Goal: Transaction & Acquisition: Purchase product/service

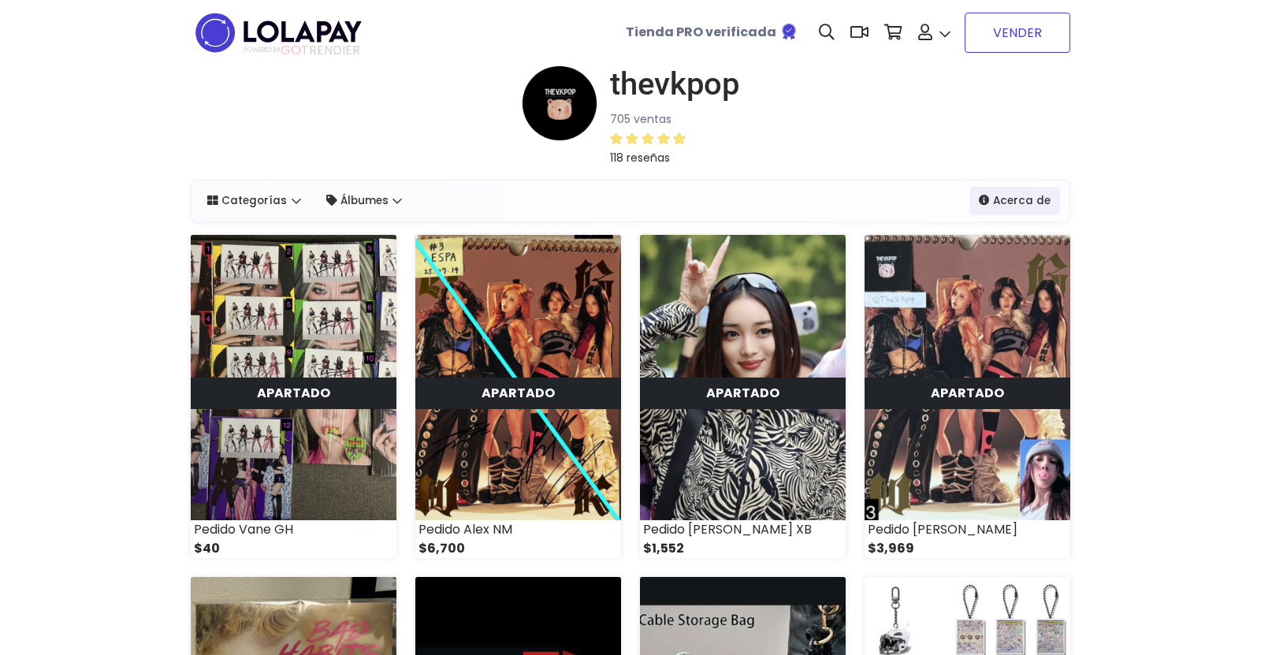
click at [1020, 31] on link "VENDER" at bounding box center [1017, 33] width 106 height 40
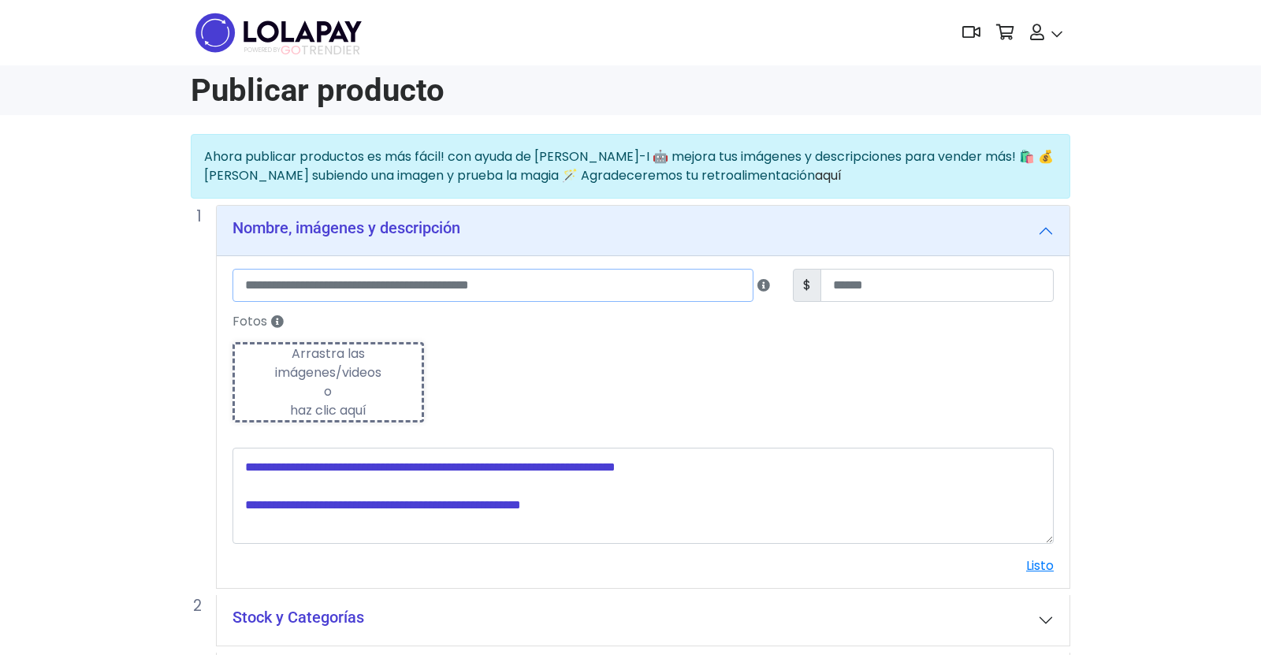
click at [427, 277] on input "text" at bounding box center [492, 285] width 521 height 33
type input "**********"
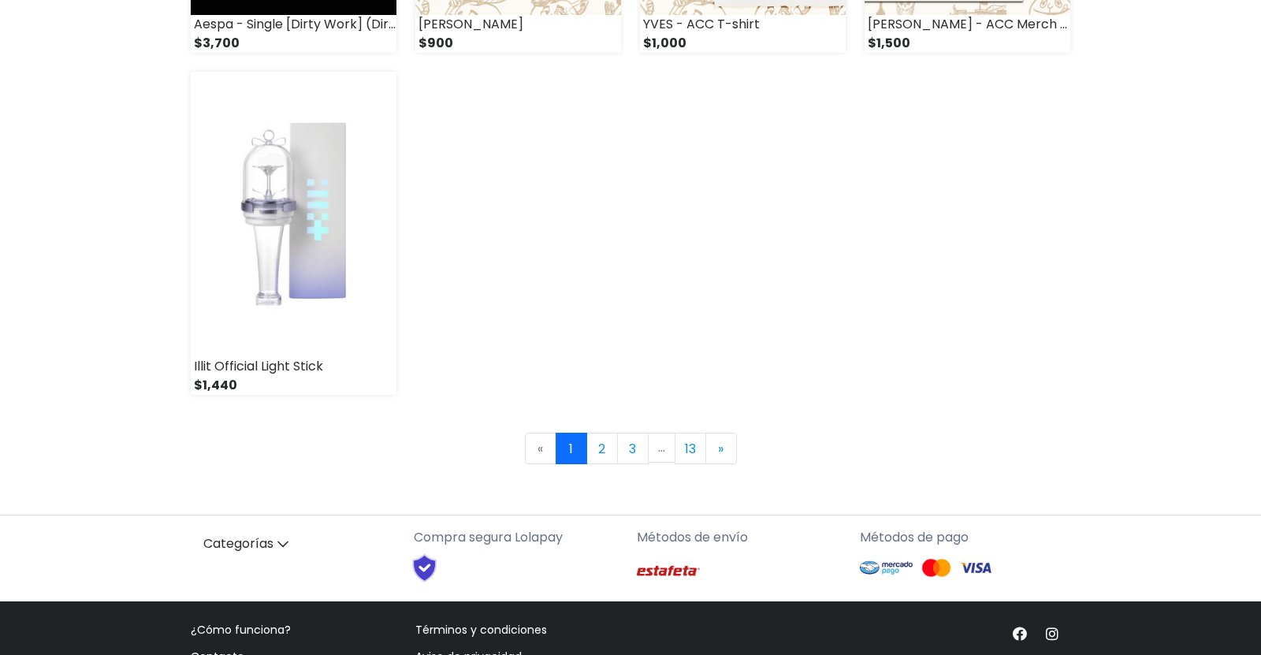
scroll to position [2236, 0]
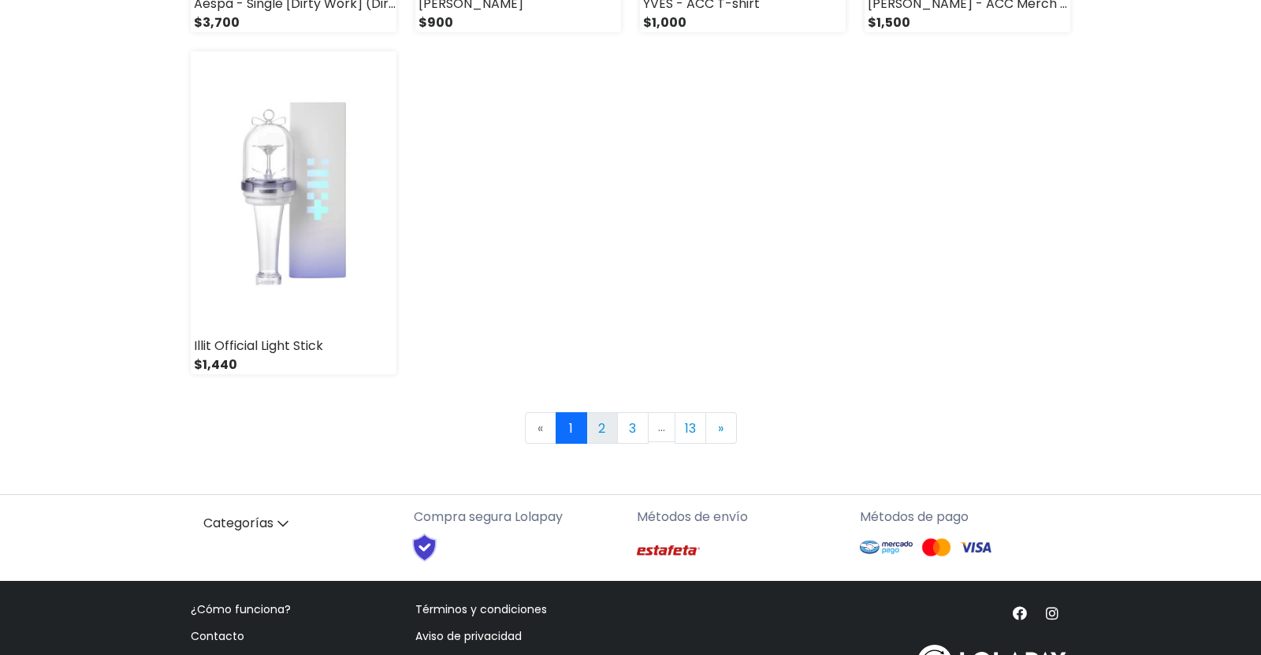
click at [600, 425] on link "2" at bounding box center [602, 428] width 32 height 32
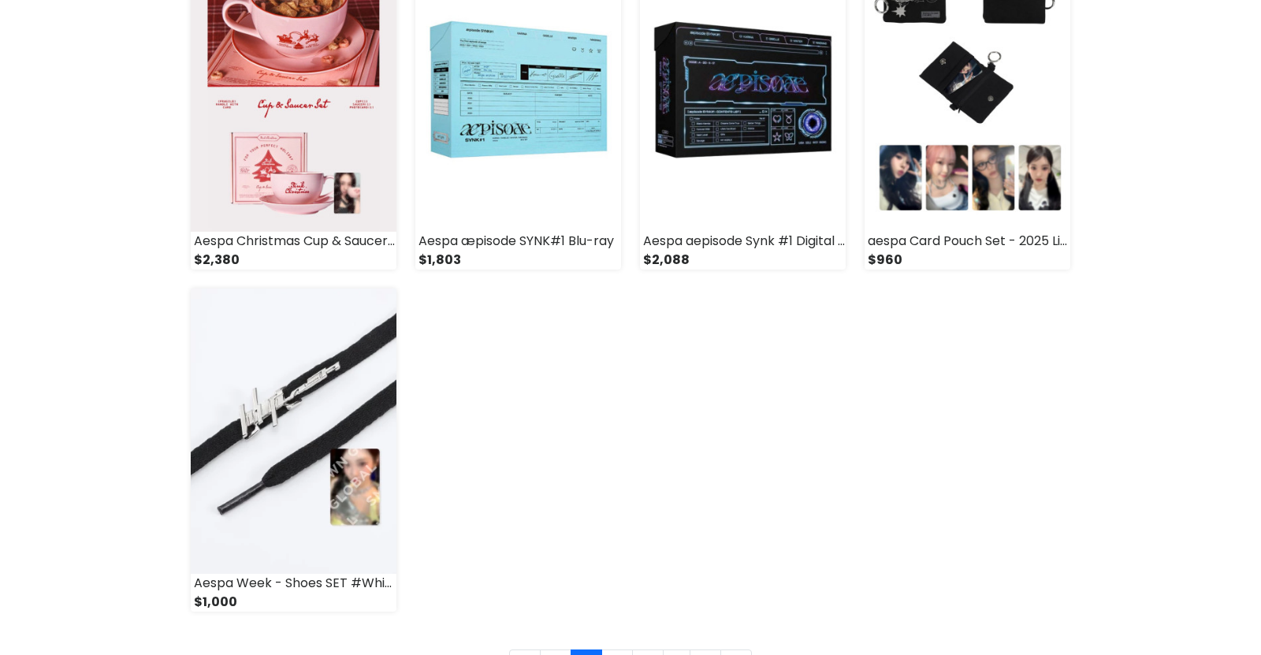
scroll to position [2104, 0]
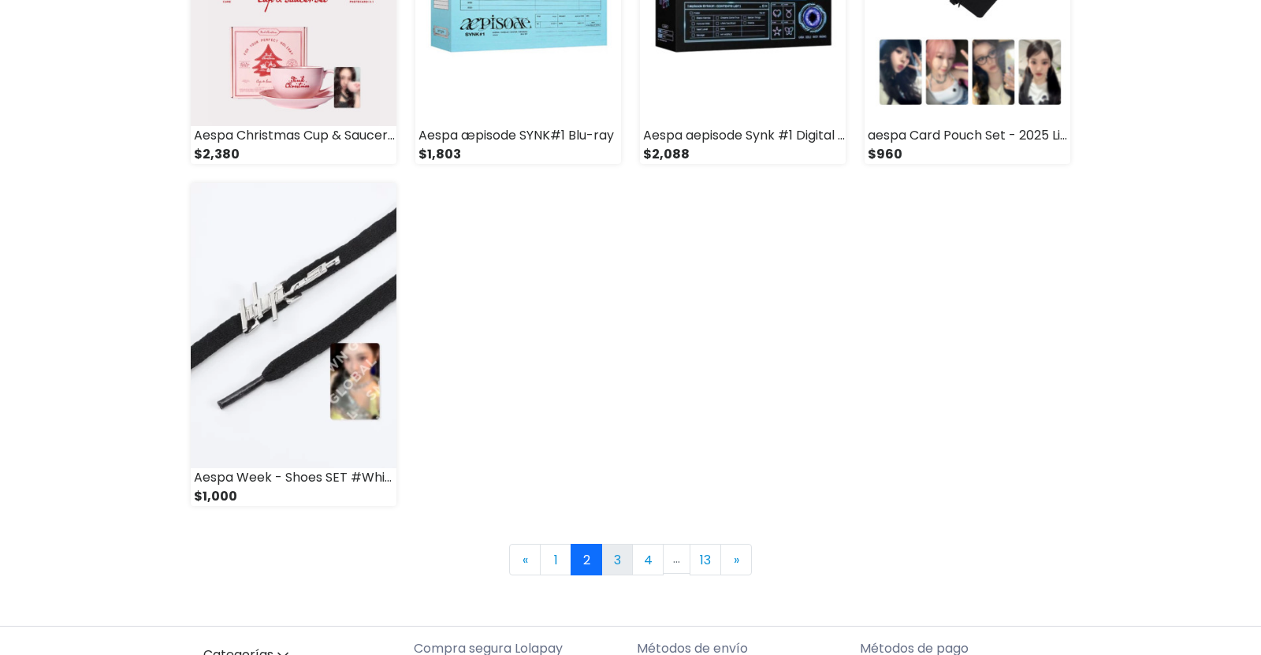
click at [614, 551] on link "3" at bounding box center [617, 560] width 32 height 32
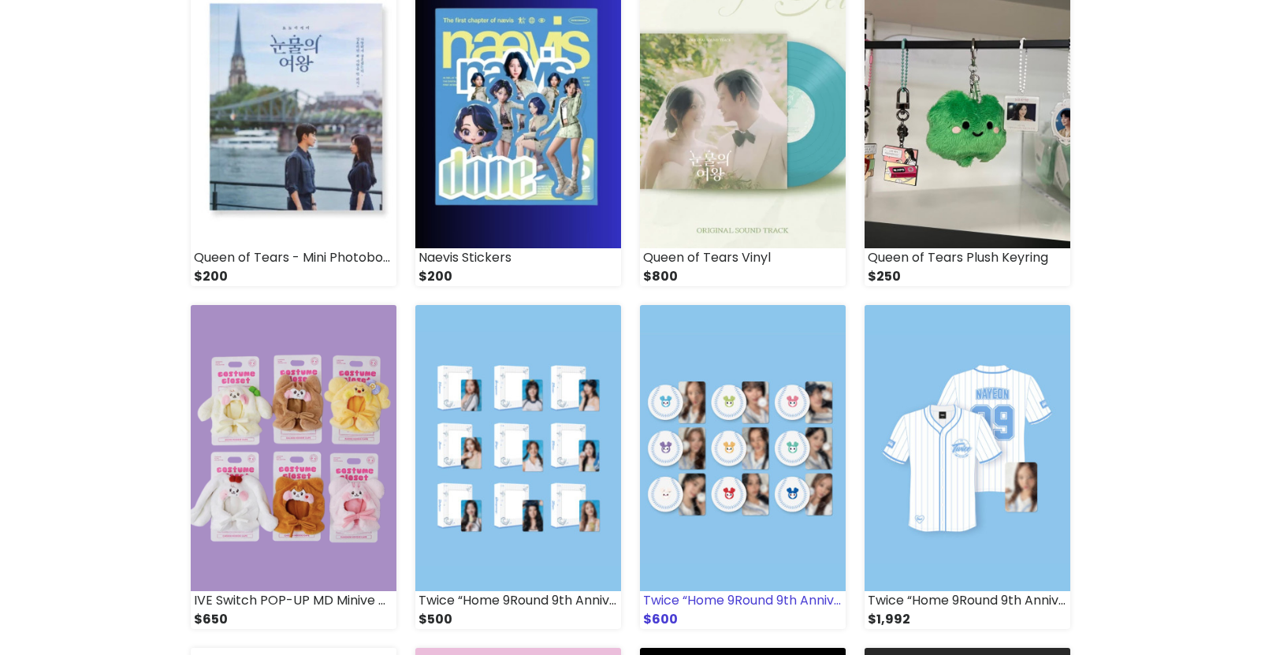
scroll to position [1313, 0]
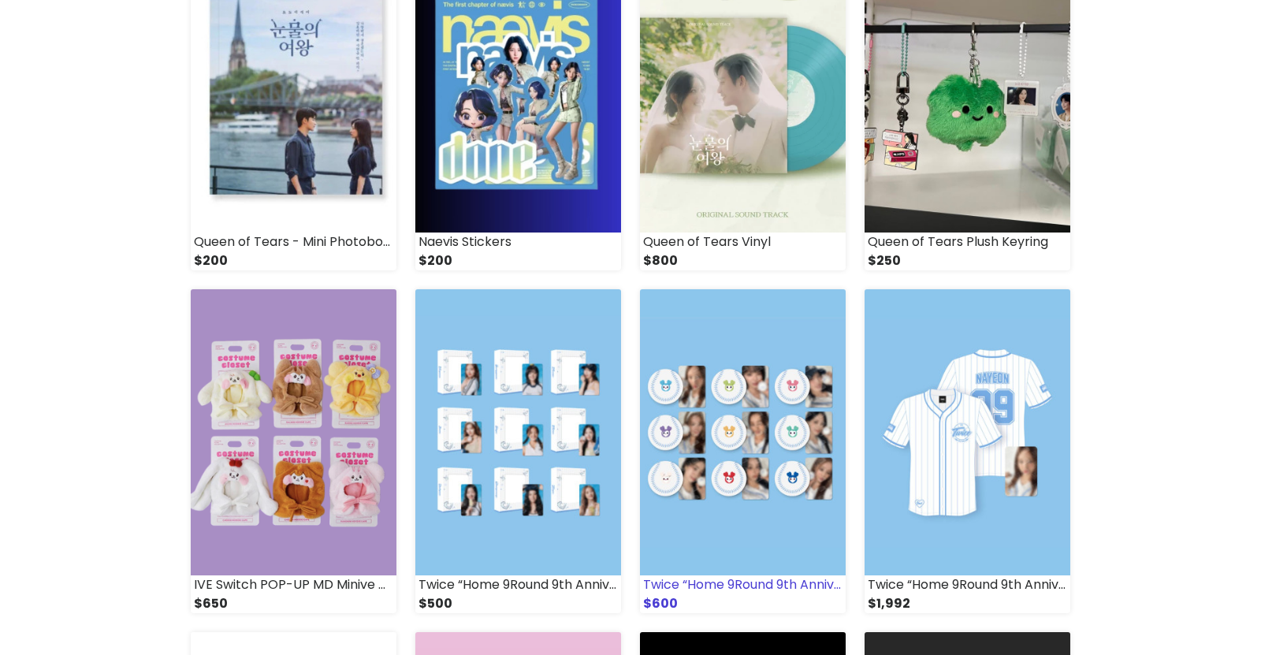
click at [714, 523] on img at bounding box center [743, 431] width 206 height 285
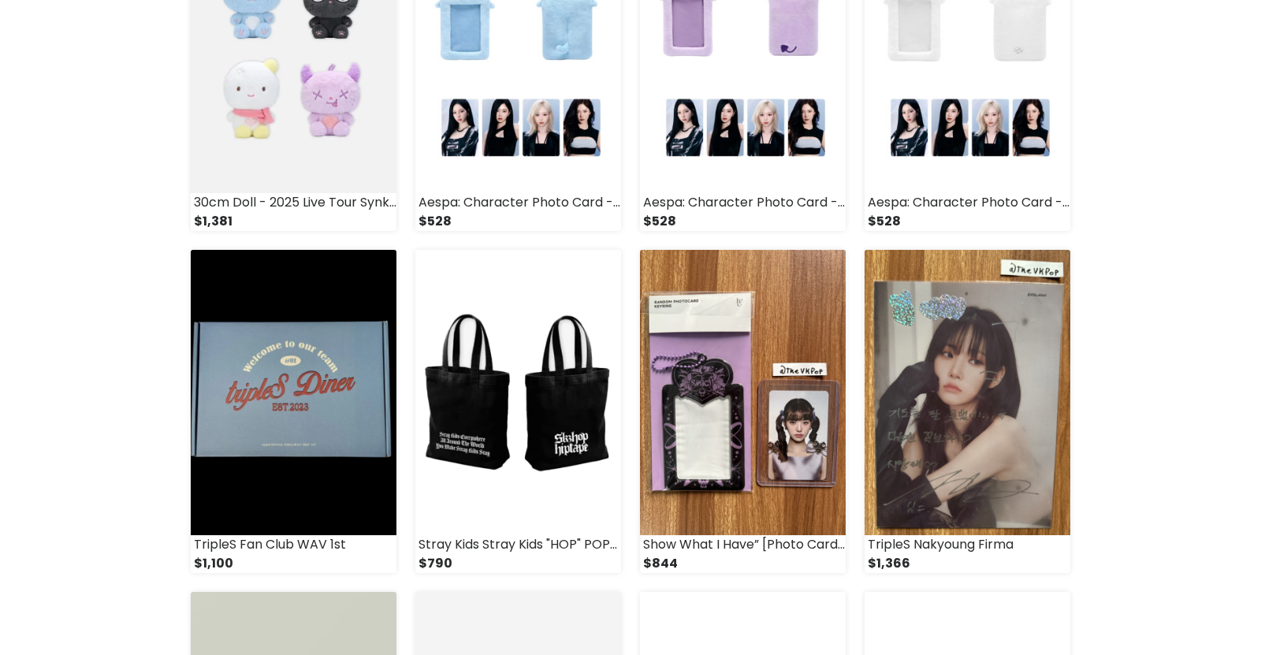
scroll to position [0, 0]
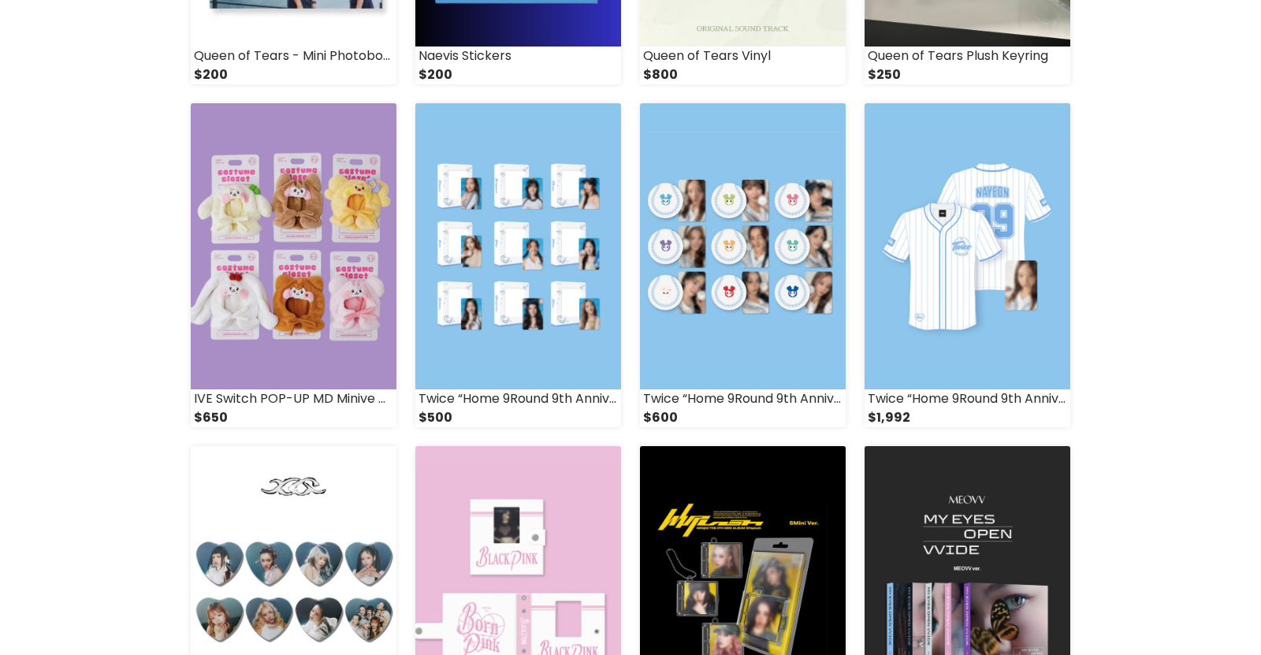
click at [570, 480] on img at bounding box center [518, 588] width 206 height 285
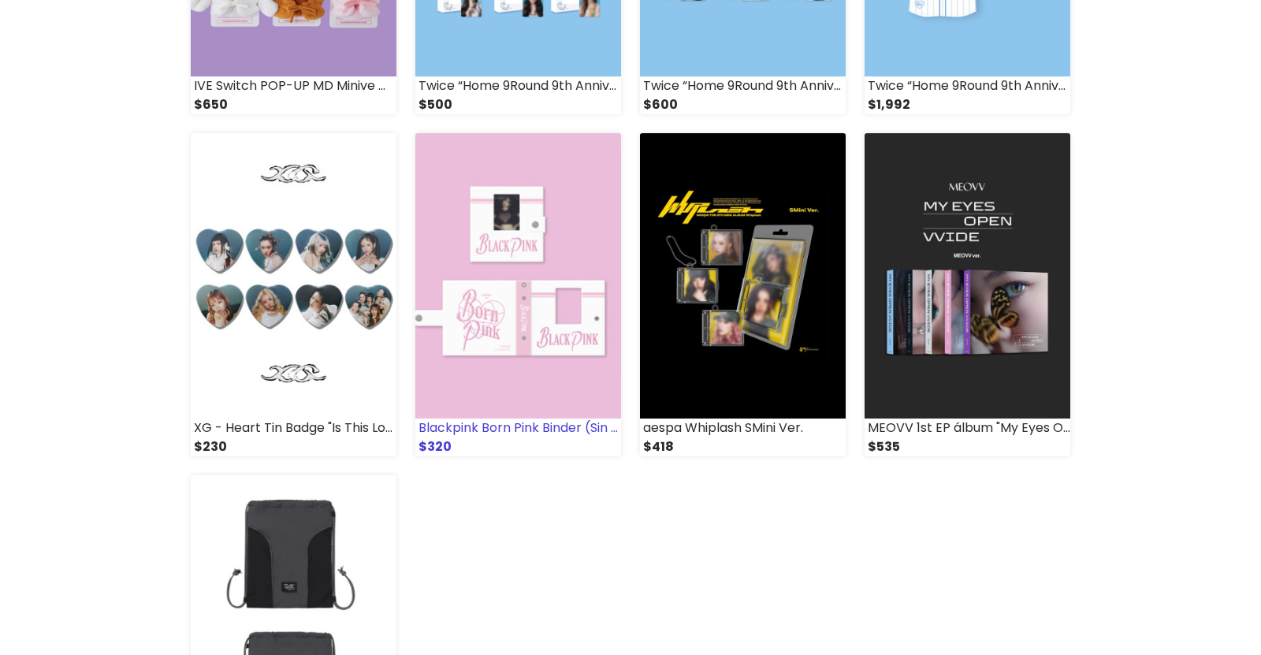
scroll to position [2137, 0]
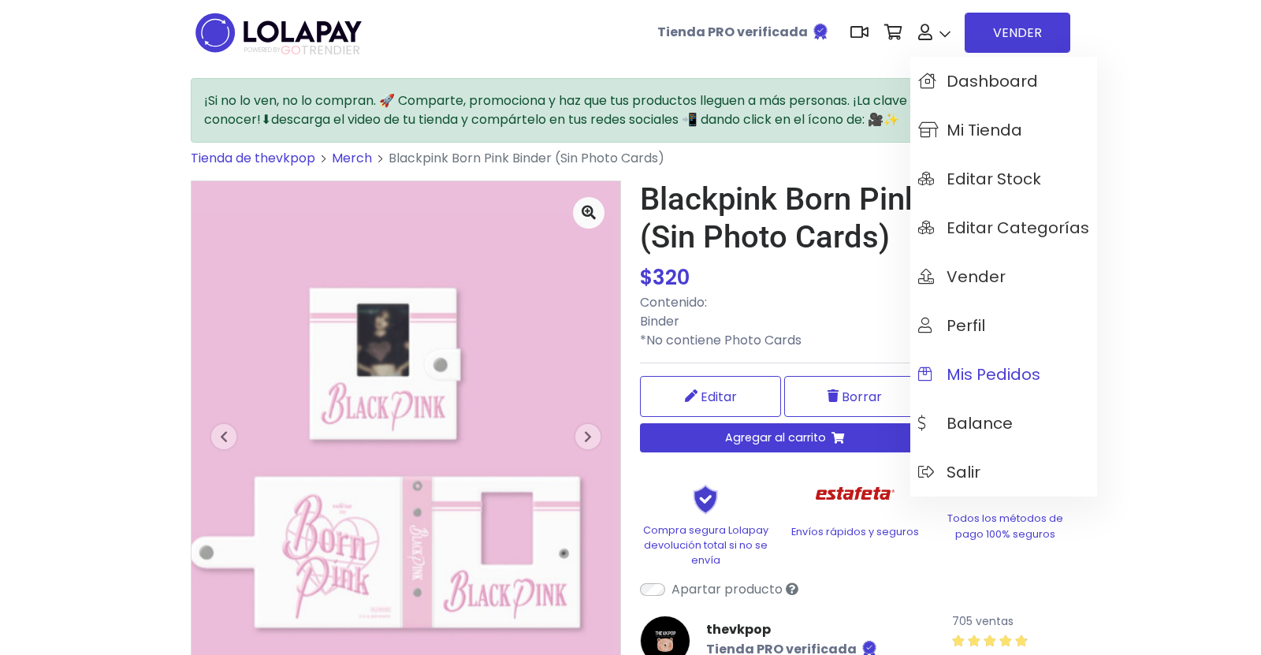
click at [987, 368] on span "Mis pedidos" at bounding box center [979, 374] width 122 height 17
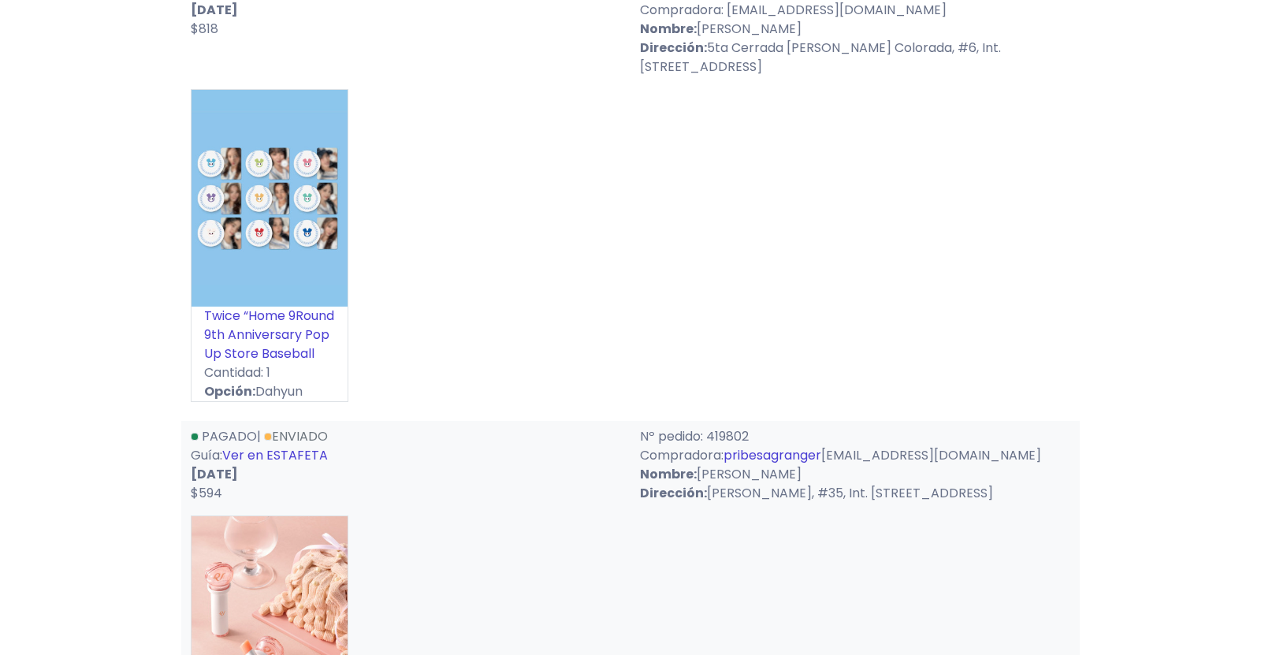
scroll to position [247, 0]
